Goal: Information Seeking & Learning: Learn about a topic

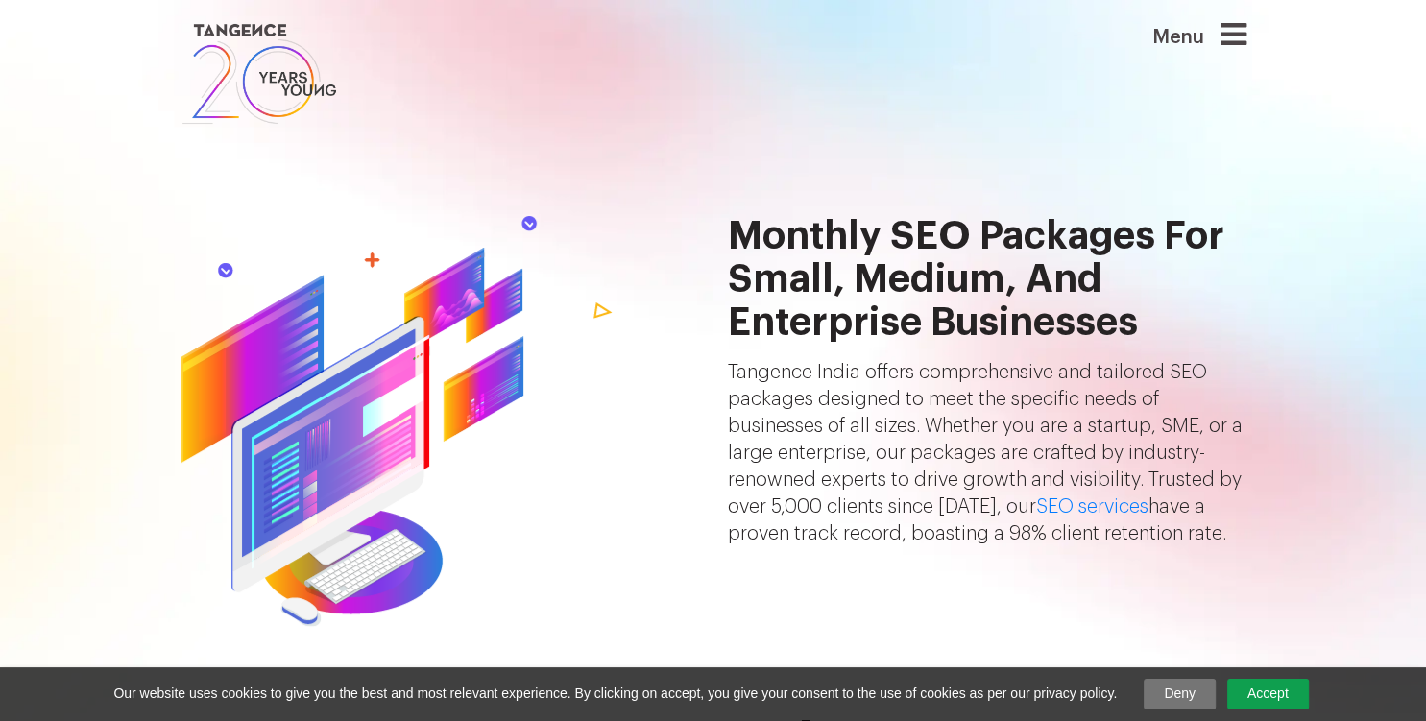
click at [1249, 26] on div "Menu" at bounding box center [1169, 73] width 182 height 109
click at [1235, 34] on icon at bounding box center [1233, 34] width 26 height 31
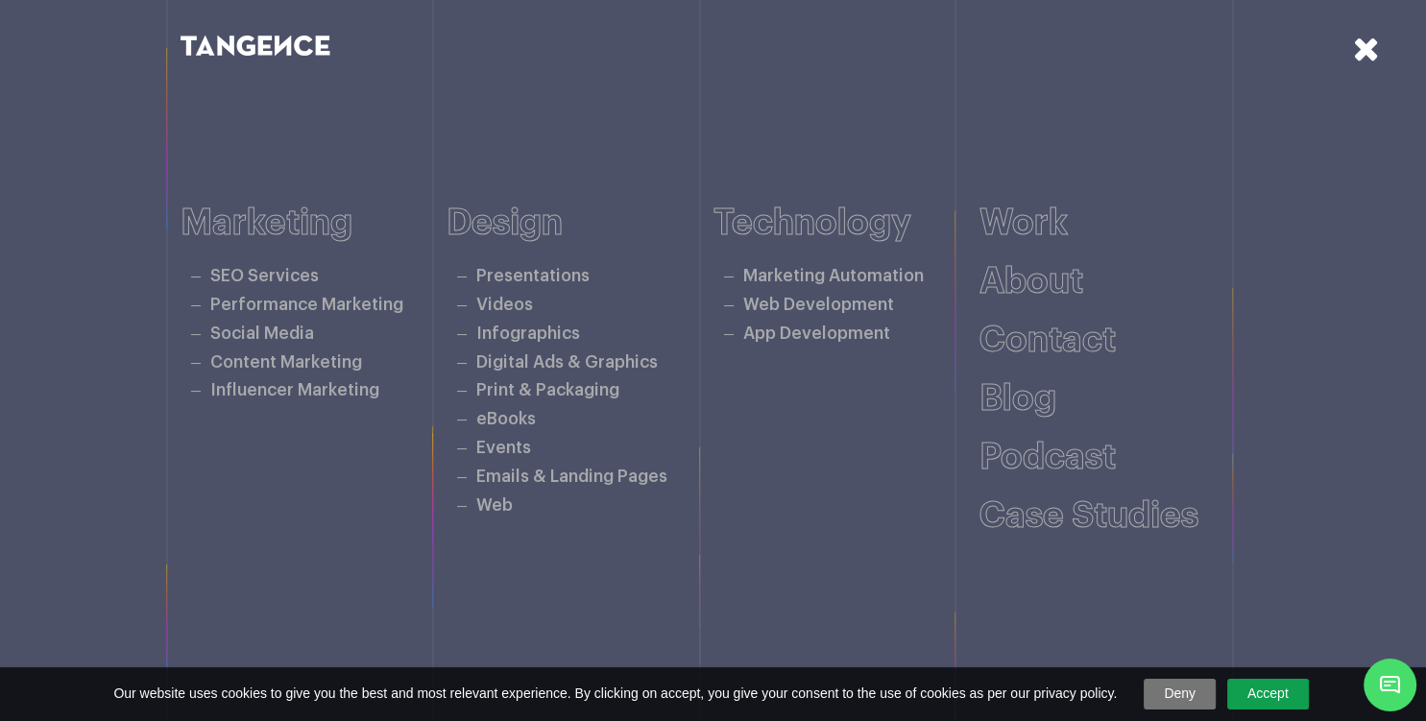
click at [697, 600] on div "Marketing SEO Services Performance Marketing Social Media Content Marketing Inf…" at bounding box center [714, 378] width 1066 height 577
click at [298, 287] on li "SEO Services" at bounding box center [322, 276] width 252 height 29
click at [296, 275] on link "SEO Services" at bounding box center [264, 276] width 108 height 16
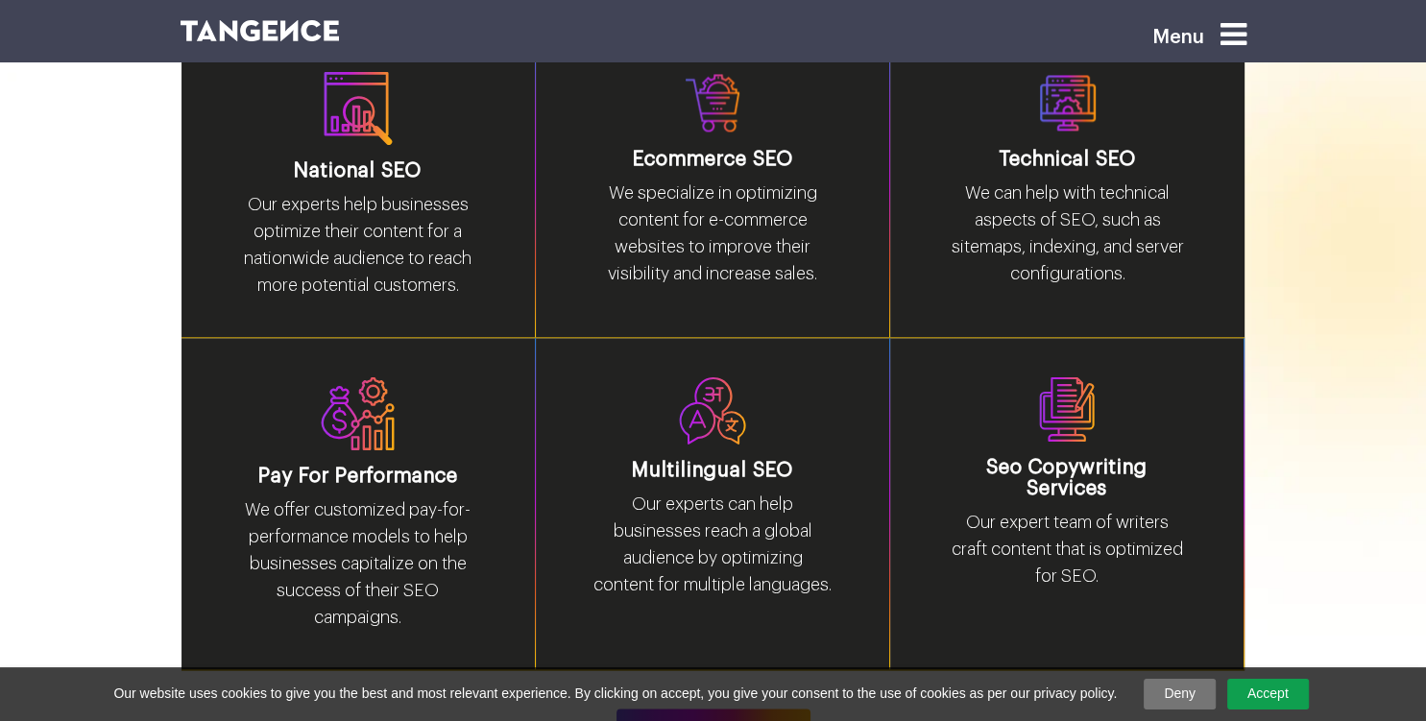
scroll to position [3042, 0]
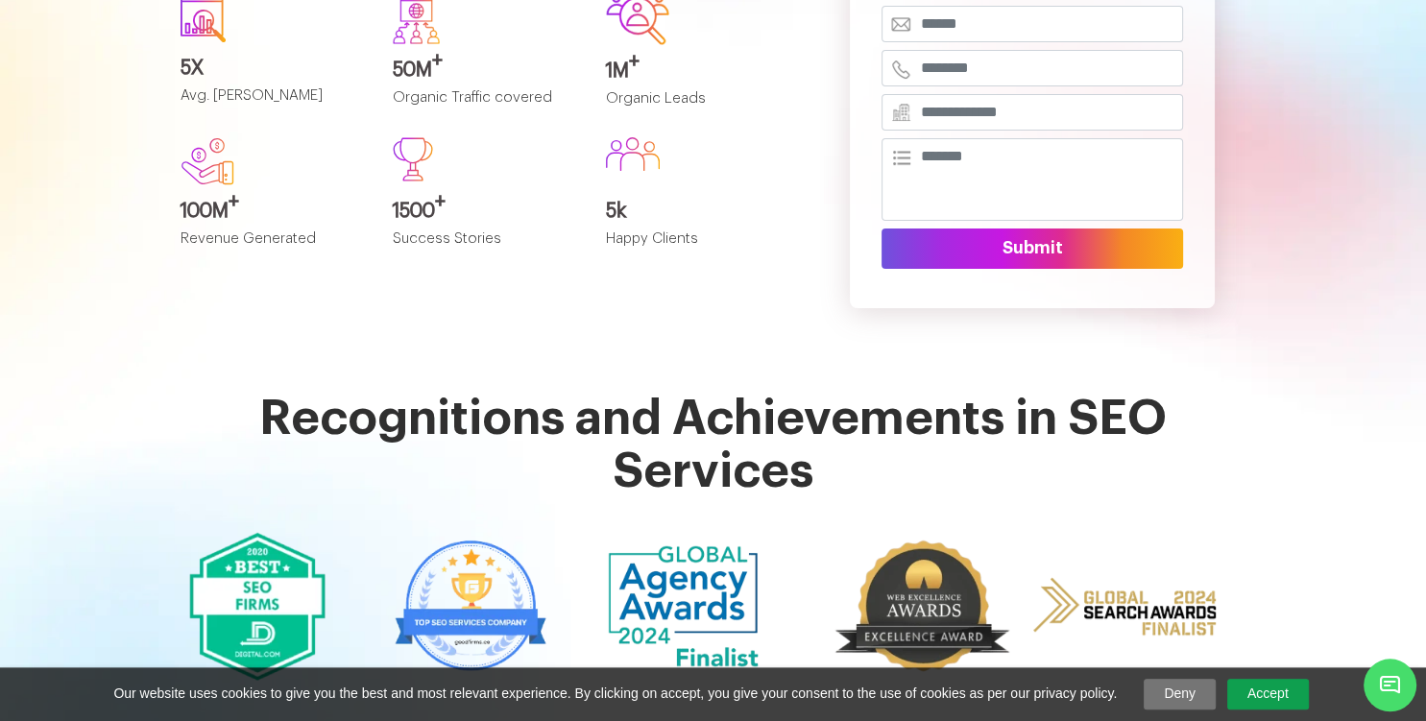
scroll to position [0, 0]
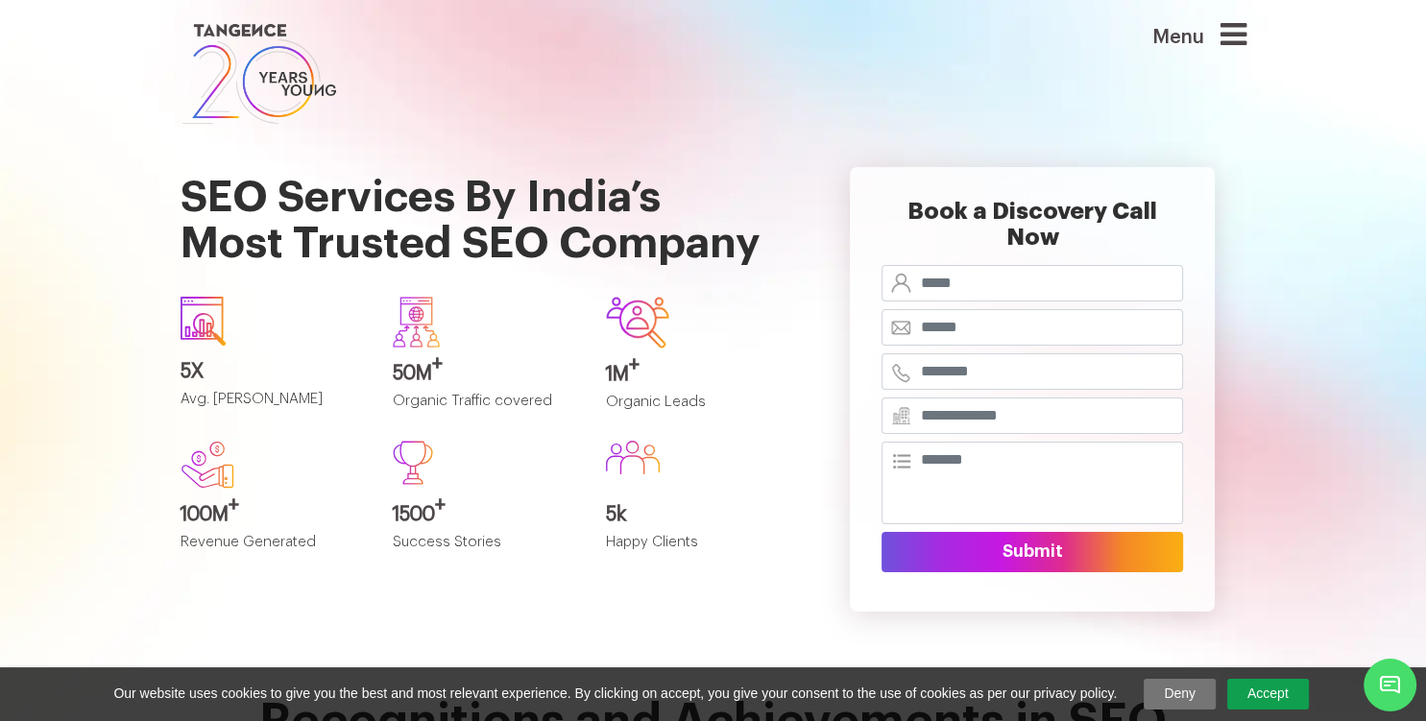
click at [1221, 31] on icon at bounding box center [1233, 34] width 26 height 31
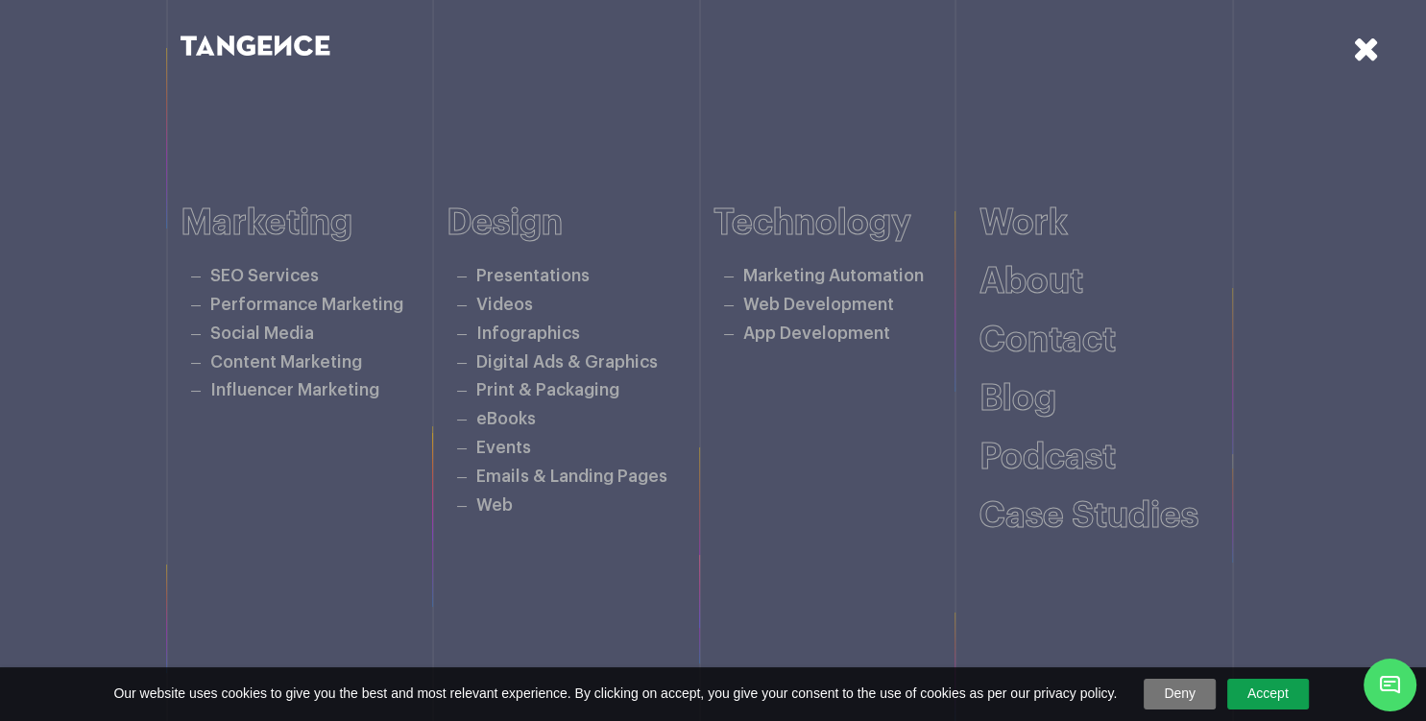
click at [1368, 49] on icon at bounding box center [1366, 49] width 27 height 34
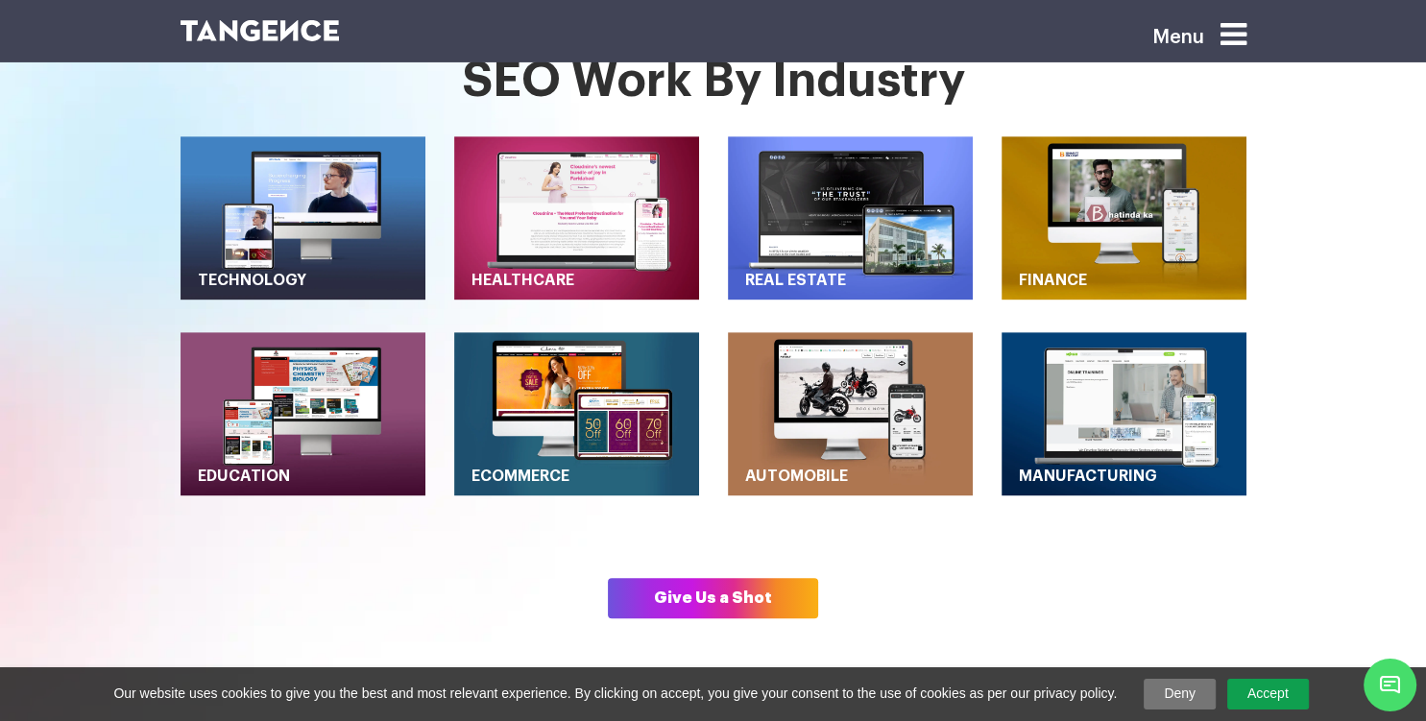
scroll to position [1115, 0]
